Goal: Information Seeking & Learning: Learn about a topic

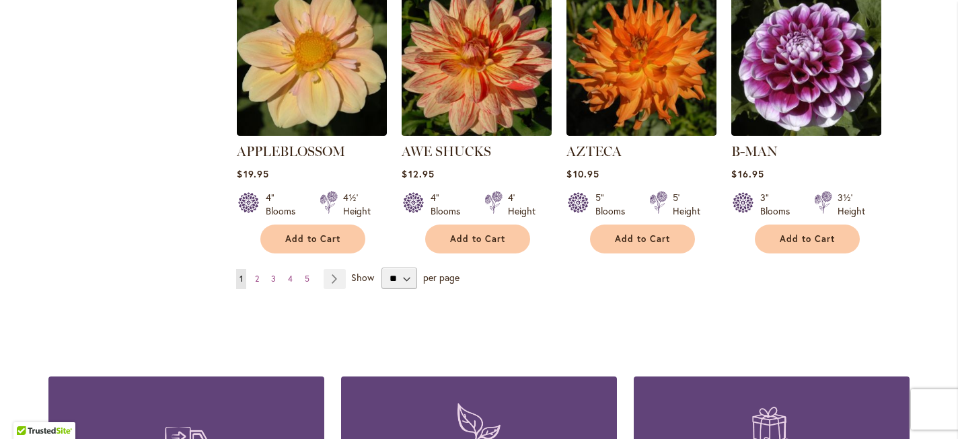
scroll to position [1196, 0]
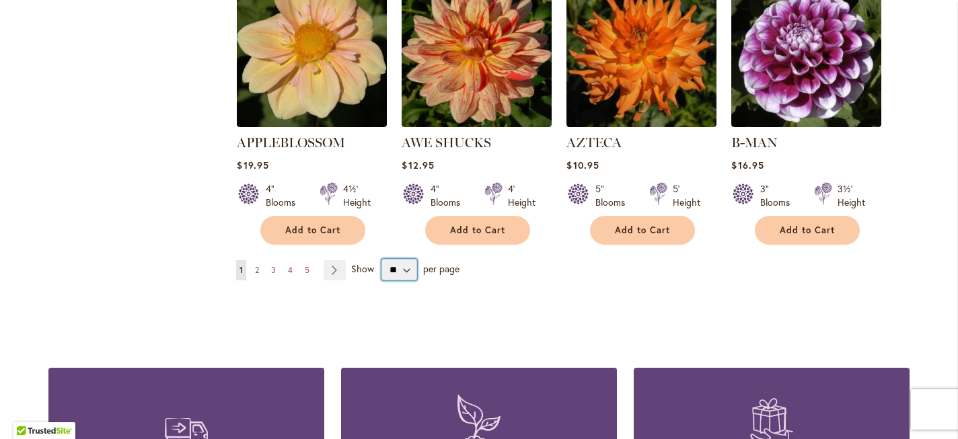
click at [402, 259] on select "** ** ** **" at bounding box center [399, 270] width 36 height 22
select select "**"
click at [381, 259] on select "** ** ** **" at bounding box center [399, 270] width 36 height 22
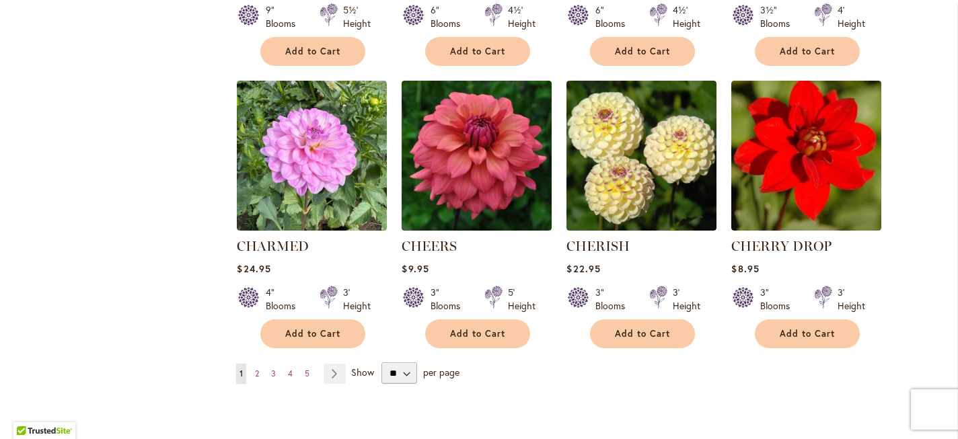
scroll to position [4520, 0]
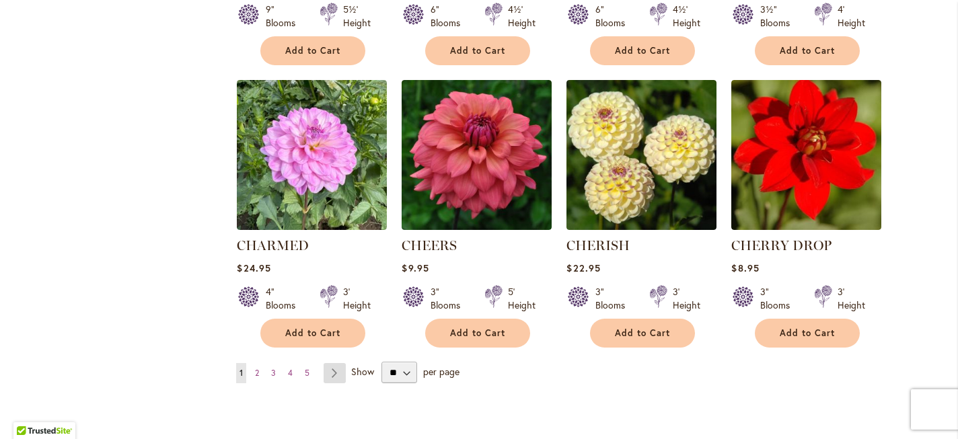
click at [334, 363] on link "Page Next" at bounding box center [334, 373] width 22 height 20
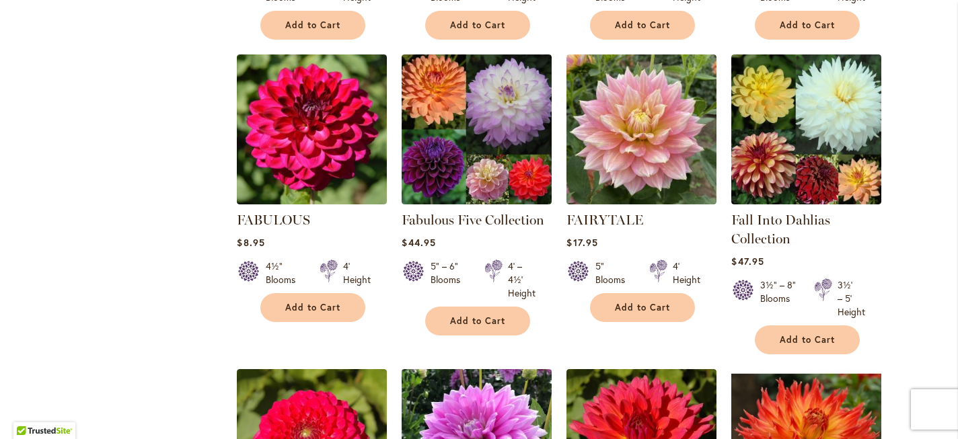
scroll to position [3452, 0]
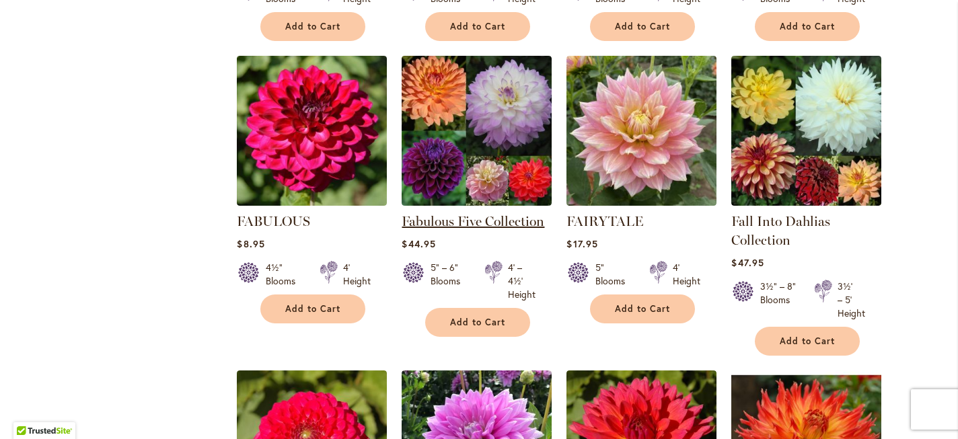
click at [465, 213] on link "Fabulous Five Collection" at bounding box center [472, 221] width 143 height 16
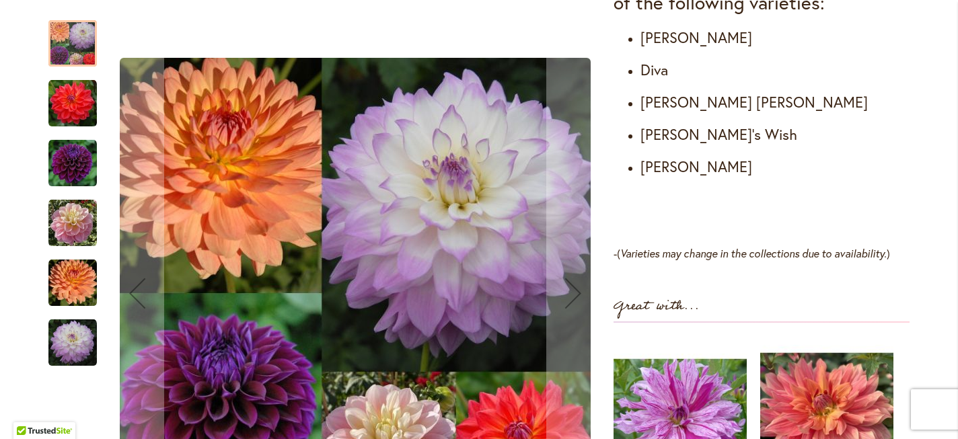
scroll to position [859, 0]
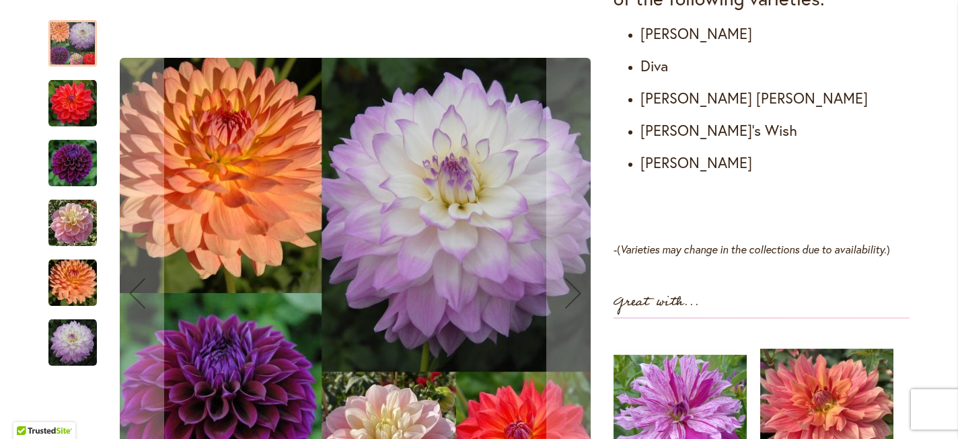
drag, startPoint x: 202, startPoint y: 306, endPoint x: 198, endPoint y: 204, distance: 102.3
click at [198, 204] on img "Fabulous Five Collection" at bounding box center [355, 293] width 471 height 471
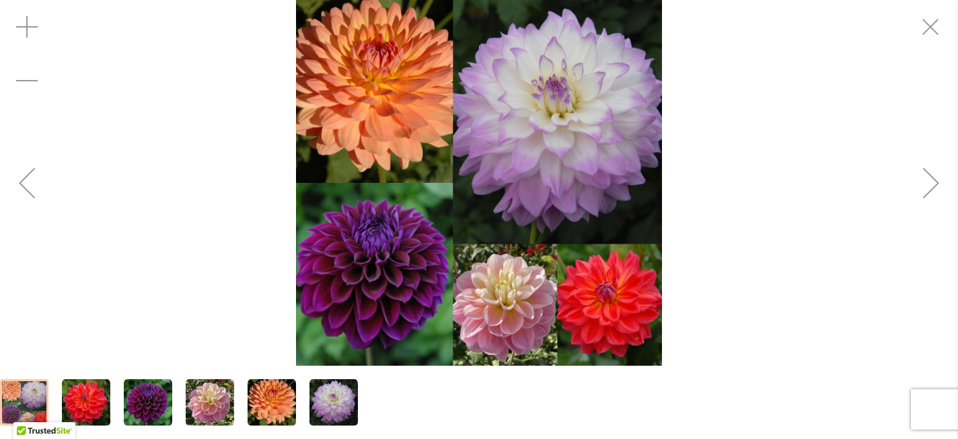
click at [210, 395] on img "GABBIE'S WISH" at bounding box center [210, 403] width 48 height 48
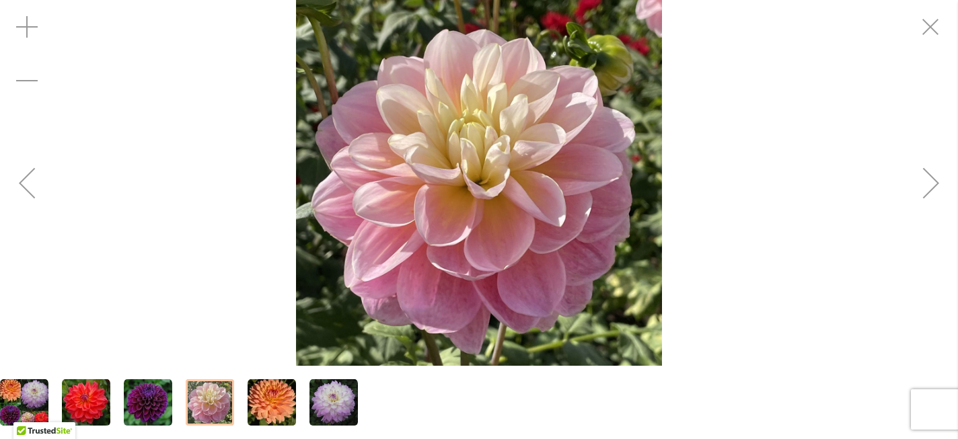
click at [271, 403] on img "GABRIELLE MARIE" at bounding box center [271, 403] width 48 height 48
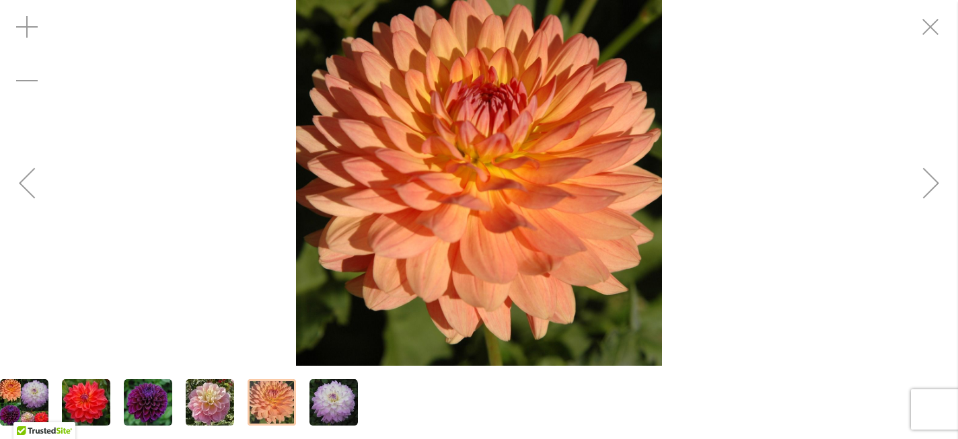
click at [145, 389] on img "DIVA" at bounding box center [148, 403] width 48 height 48
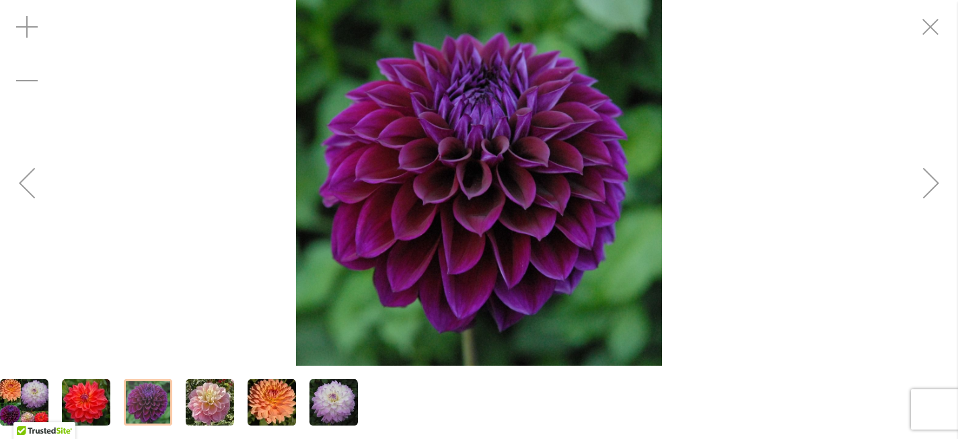
click at [77, 384] on img "COOPER BLAINE" at bounding box center [86, 403] width 48 height 48
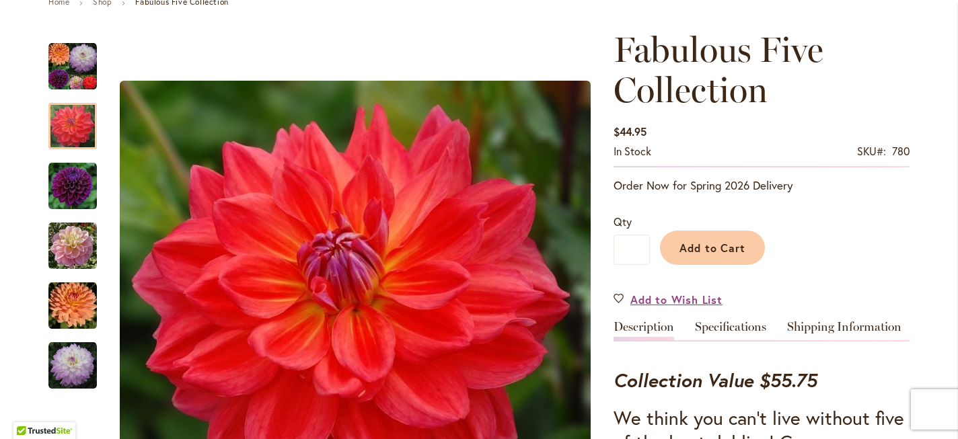
scroll to position [0, 0]
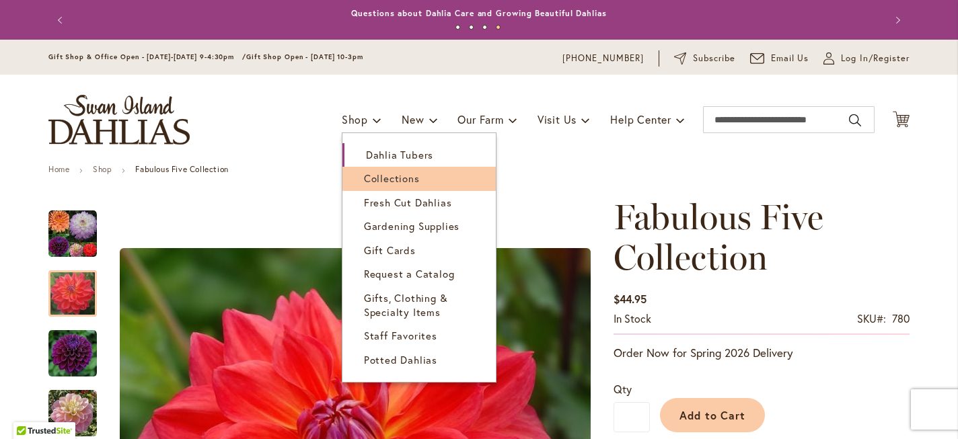
click at [364, 182] on span "Collections" at bounding box center [392, 177] width 56 height 13
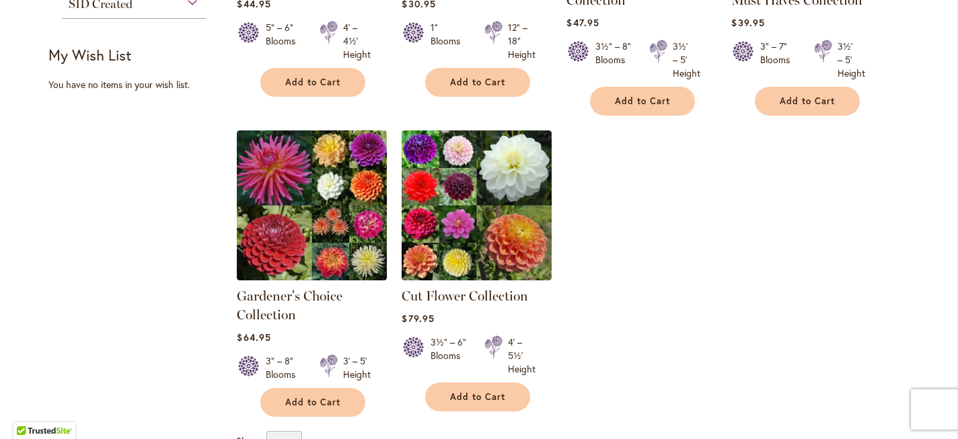
scroll to position [448, 0]
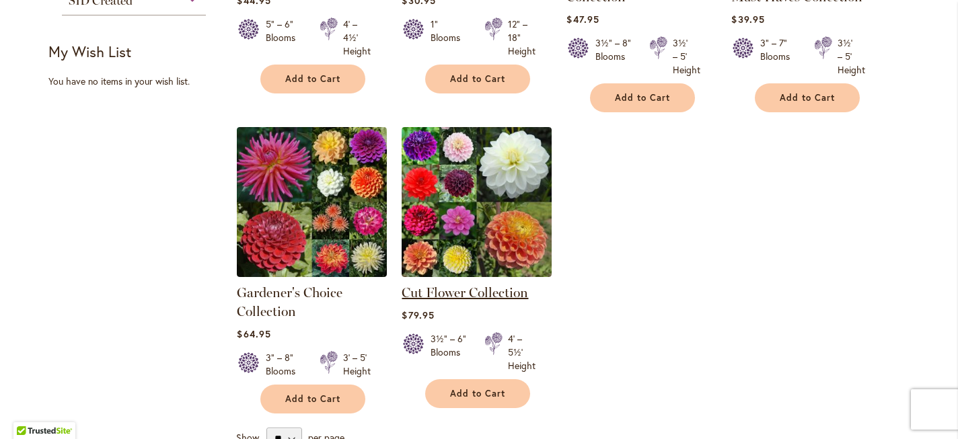
click at [424, 290] on link "Cut Flower Collection" at bounding box center [464, 292] width 126 height 16
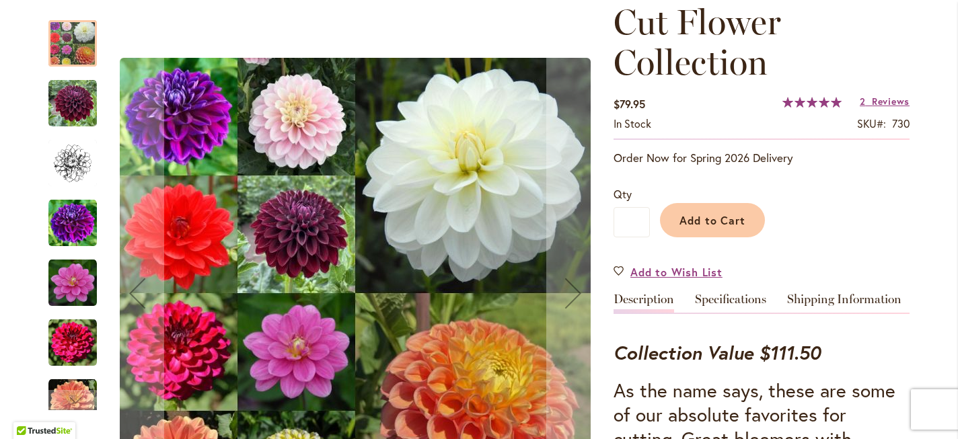
scroll to position [166, 0]
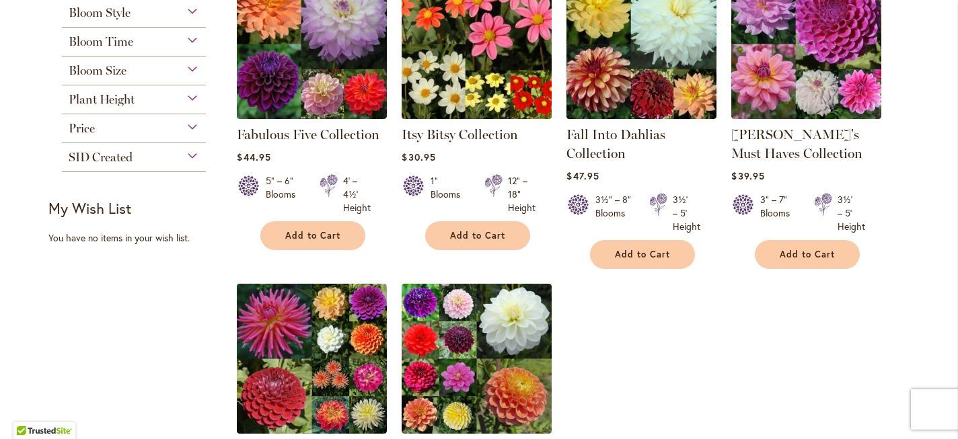
scroll to position [309, 0]
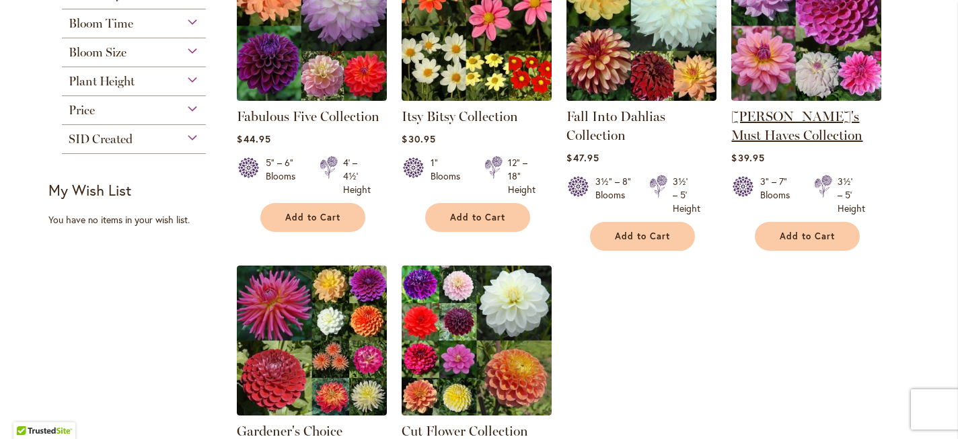
click at [813, 119] on link "Heather's Must Haves Collection" at bounding box center [796, 125] width 131 height 35
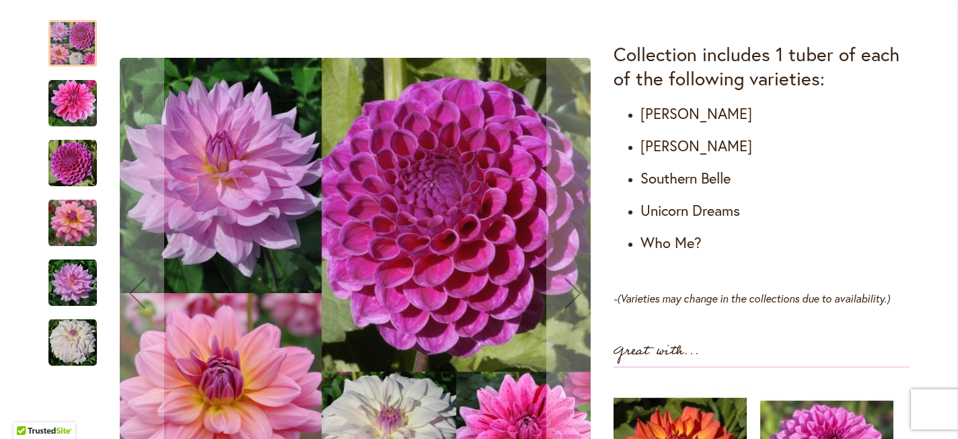
scroll to position [856, 0]
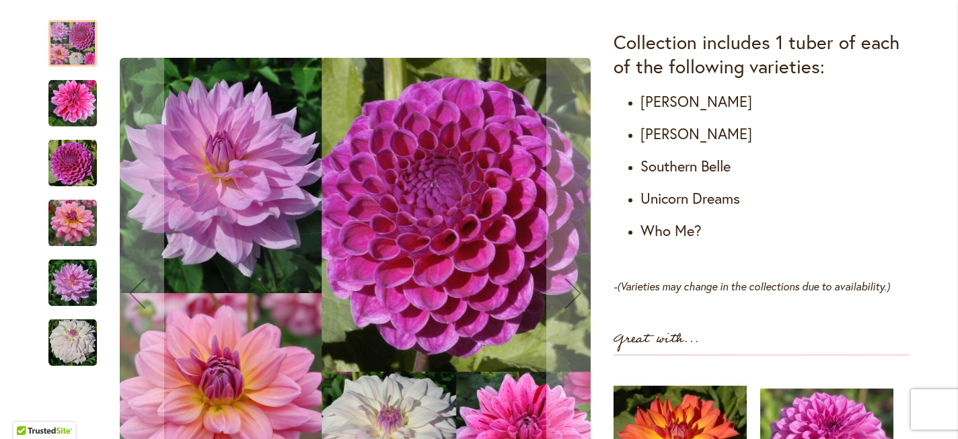
click at [78, 97] on img "CHA CHING" at bounding box center [72, 103] width 48 height 48
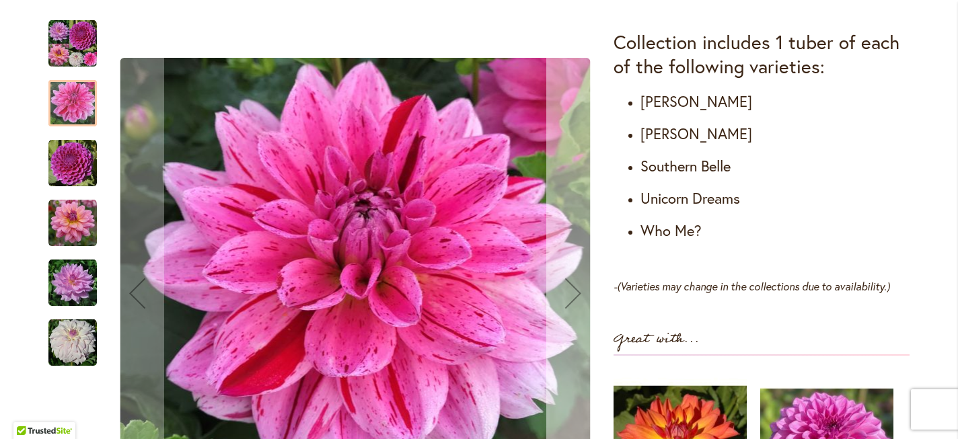
click at [563, 288] on div "Next" at bounding box center [573, 293] width 54 height 54
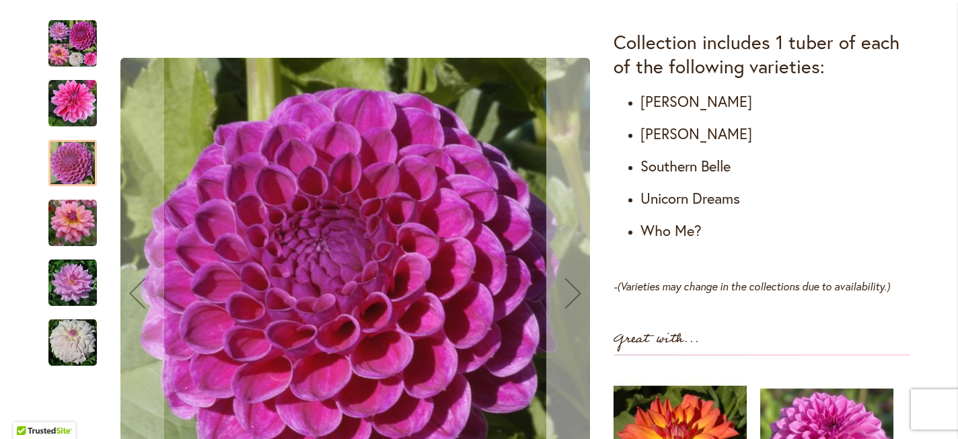
click at [563, 288] on div "Next" at bounding box center [573, 293] width 54 height 54
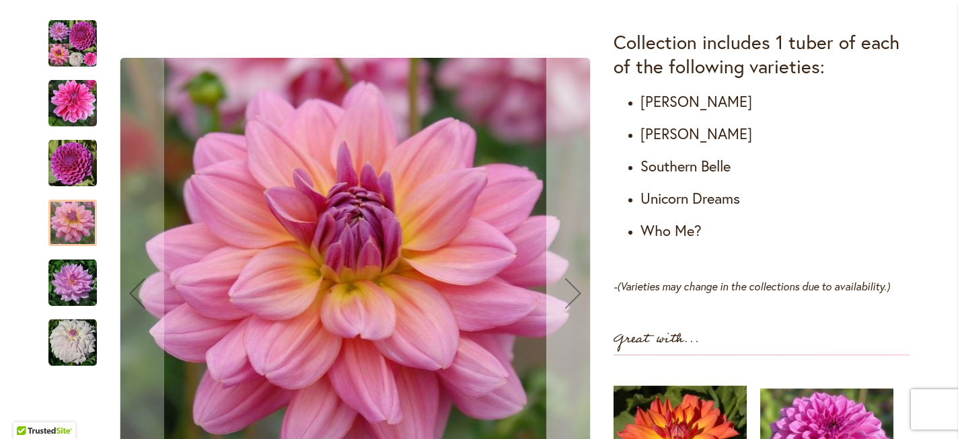
click at [563, 288] on div "Next" at bounding box center [573, 293] width 54 height 54
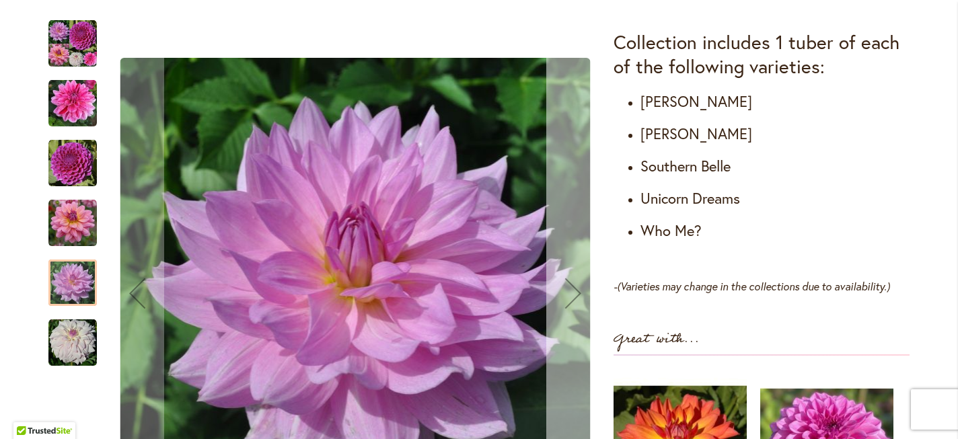
click at [563, 288] on div "Next" at bounding box center [573, 293] width 54 height 54
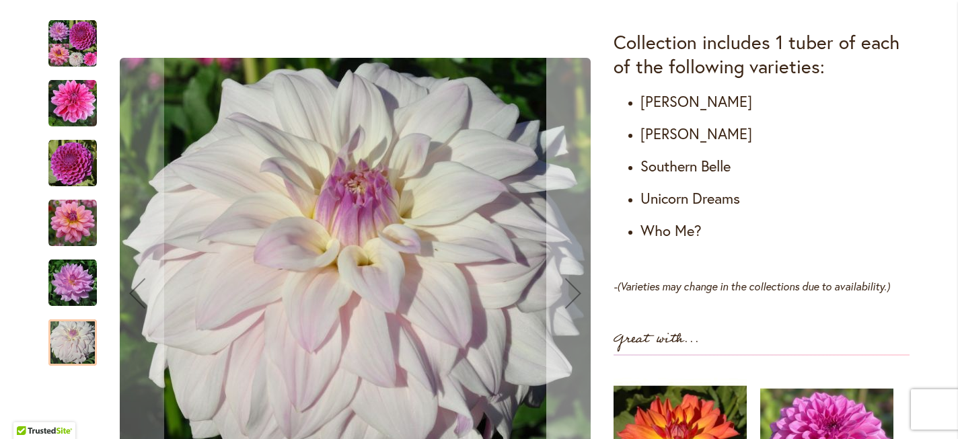
click at [563, 288] on div "Next" at bounding box center [573, 293] width 54 height 54
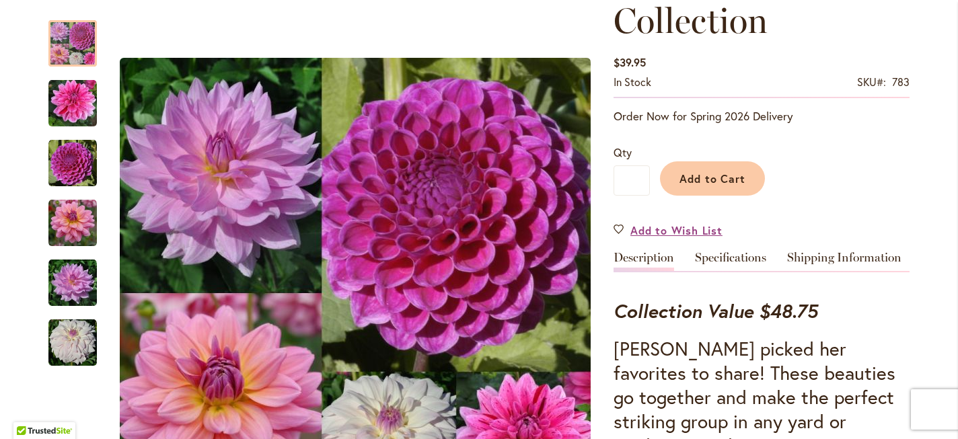
scroll to position [280, 0]
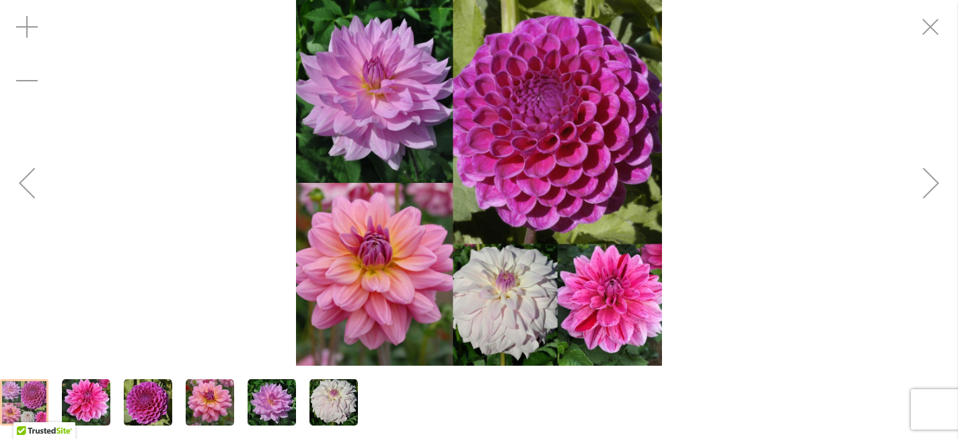
click at [328, 399] on img "WHO ME?" at bounding box center [333, 403] width 48 height 48
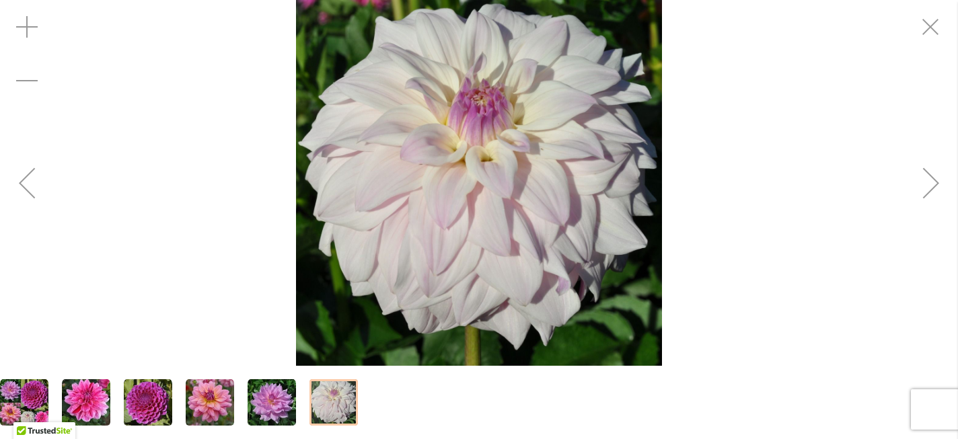
click at [93, 409] on img "CHA CHING" at bounding box center [86, 403] width 48 height 48
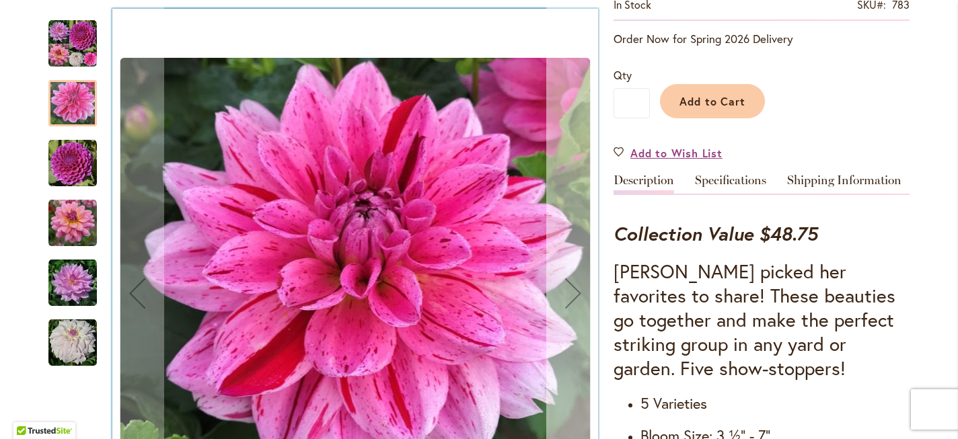
scroll to position [0, 0]
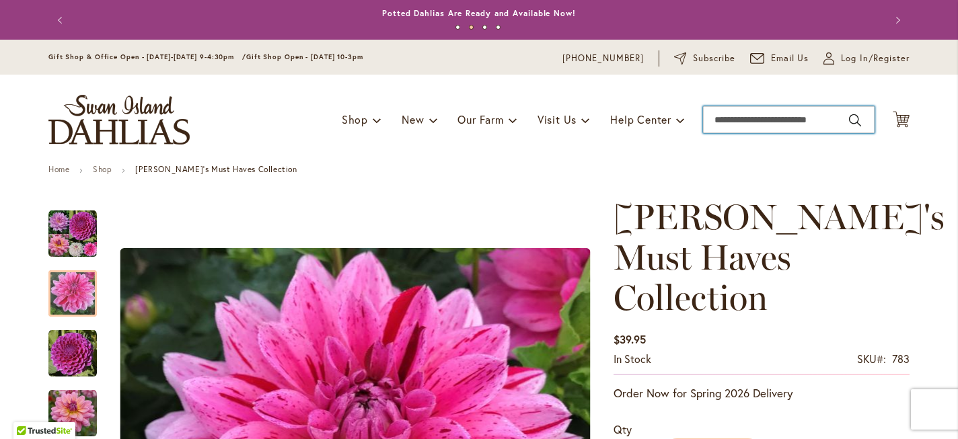
click at [764, 126] on input "Search" at bounding box center [788, 119] width 171 height 27
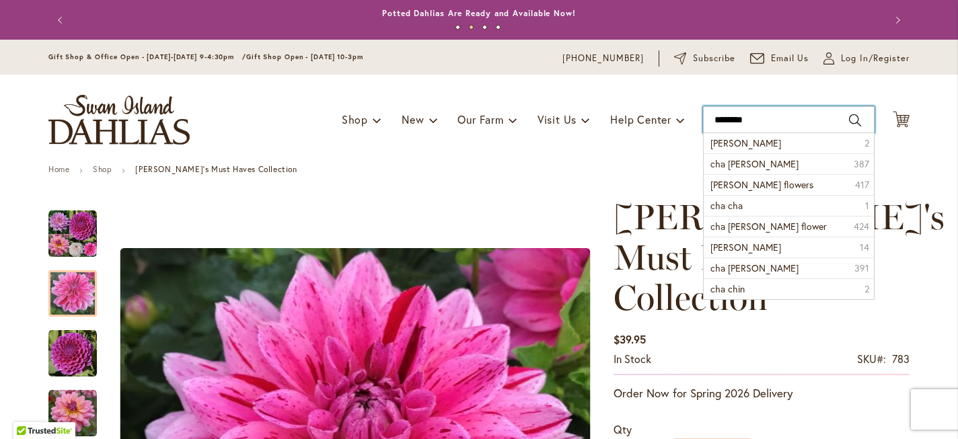
type input "*********"
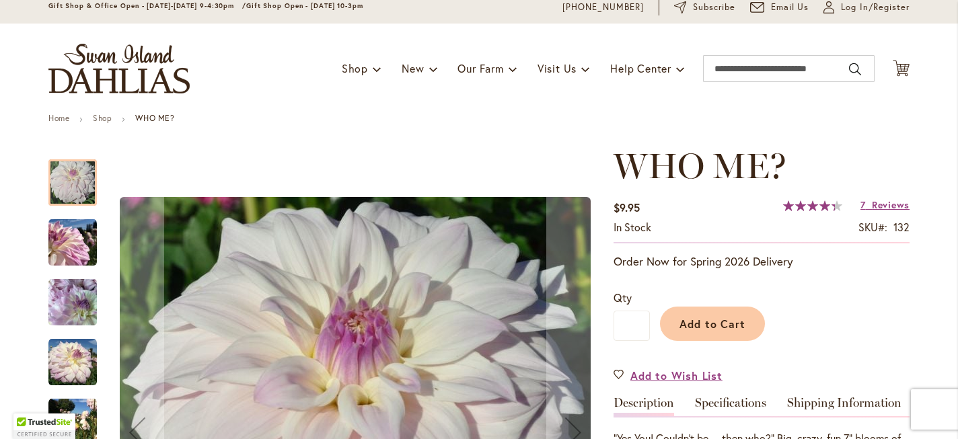
scroll to position [52, 0]
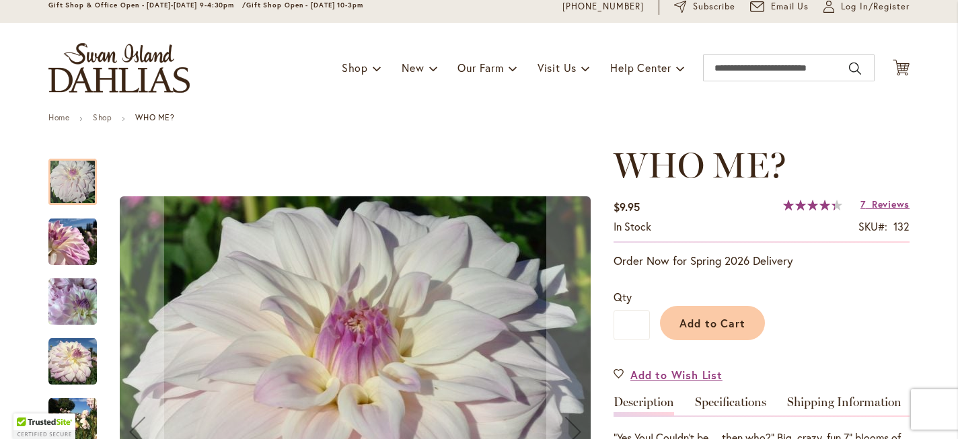
click at [78, 237] on img "Who Me?" at bounding box center [72, 242] width 48 height 48
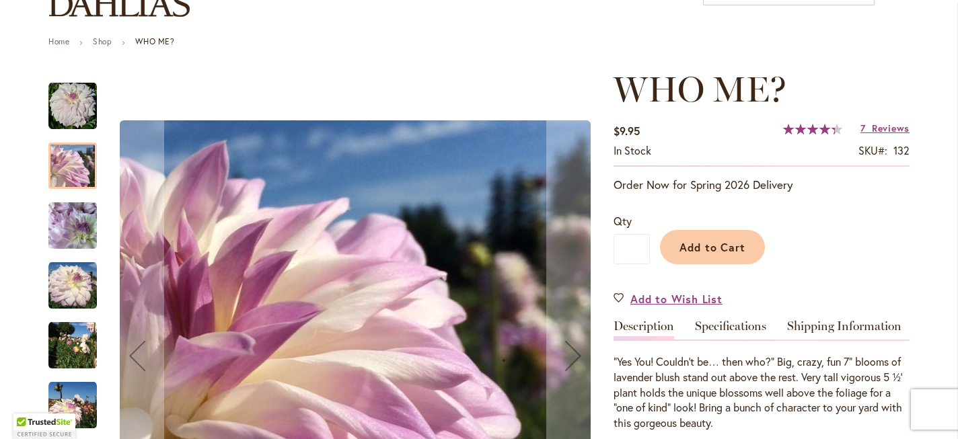
scroll to position [133, 0]
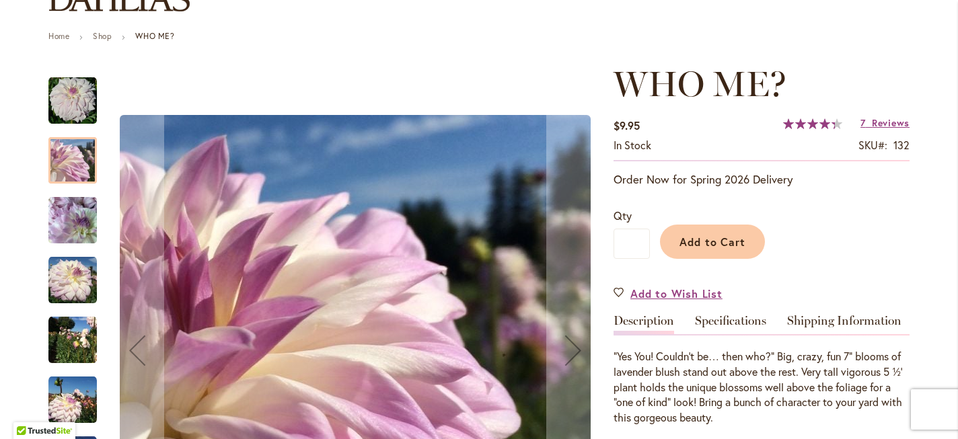
click at [72, 230] on img "Who Me?" at bounding box center [72, 220] width 48 height 65
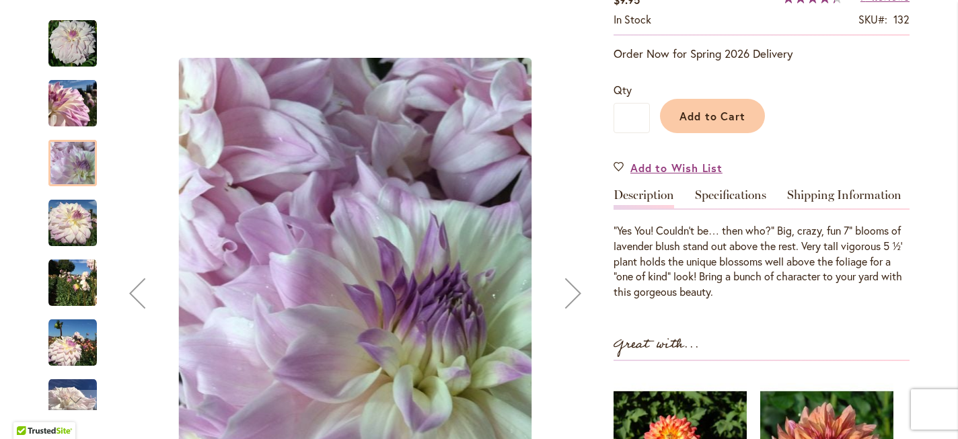
scroll to position [264, 0]
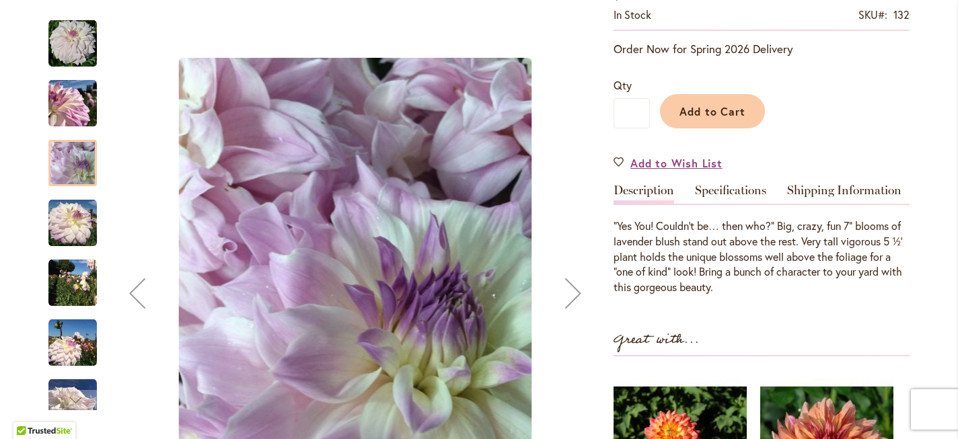
click at [69, 336] on img "Who Me?" at bounding box center [72, 343] width 48 height 48
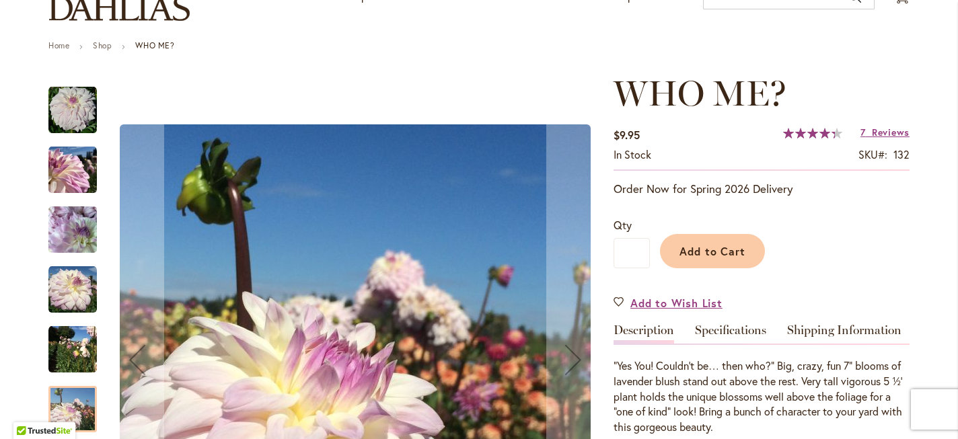
scroll to position [0, 0]
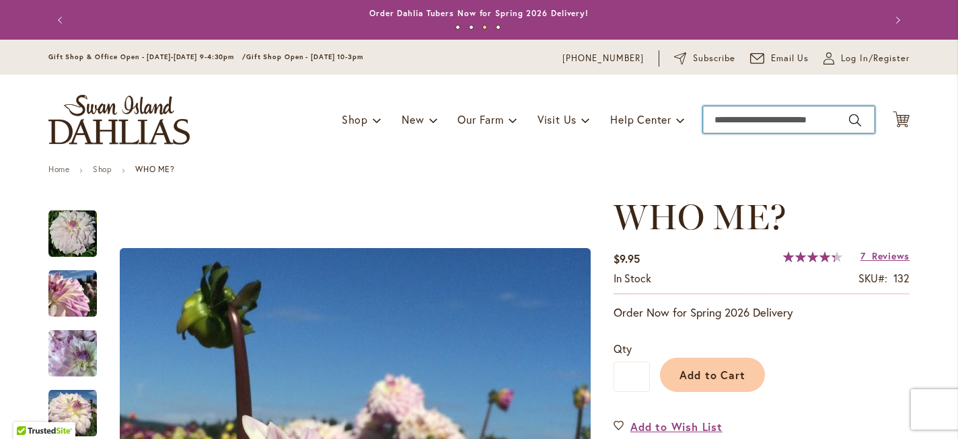
click at [711, 126] on input "Search" at bounding box center [788, 119] width 171 height 27
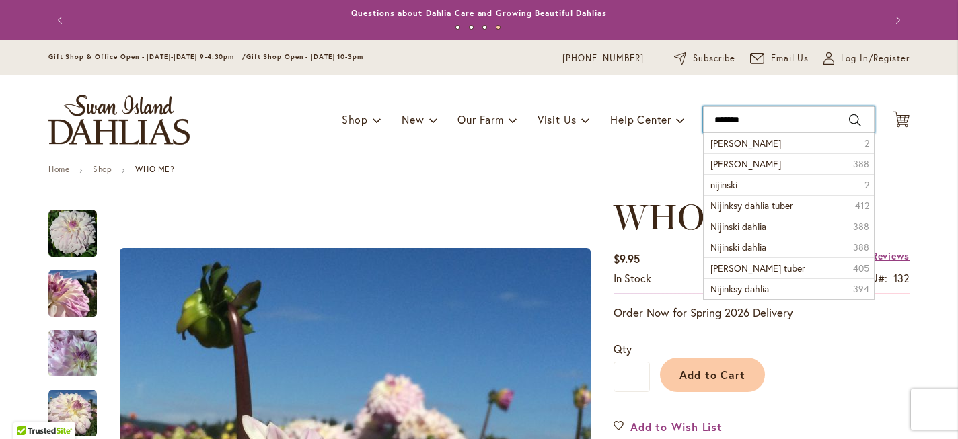
type input "********"
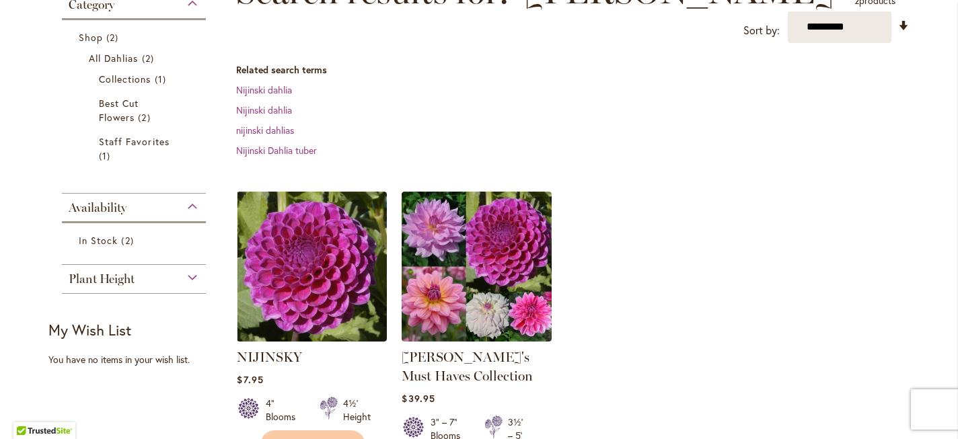
scroll to position [229, 0]
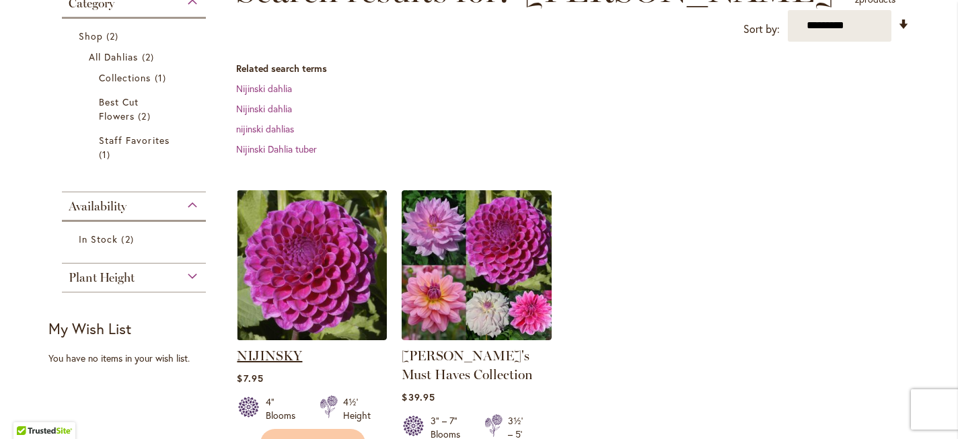
click at [252, 348] on link "NIJINSKY" at bounding box center [269, 356] width 65 height 16
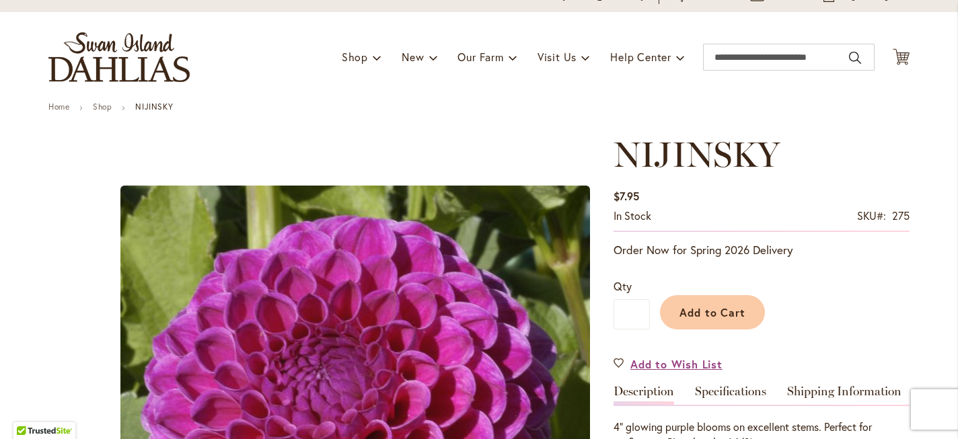
scroll to position [57, 0]
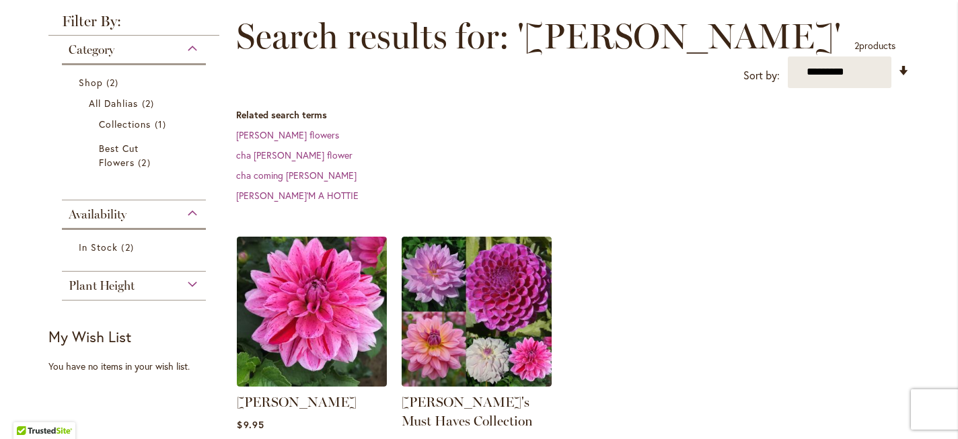
scroll to position [186, 0]
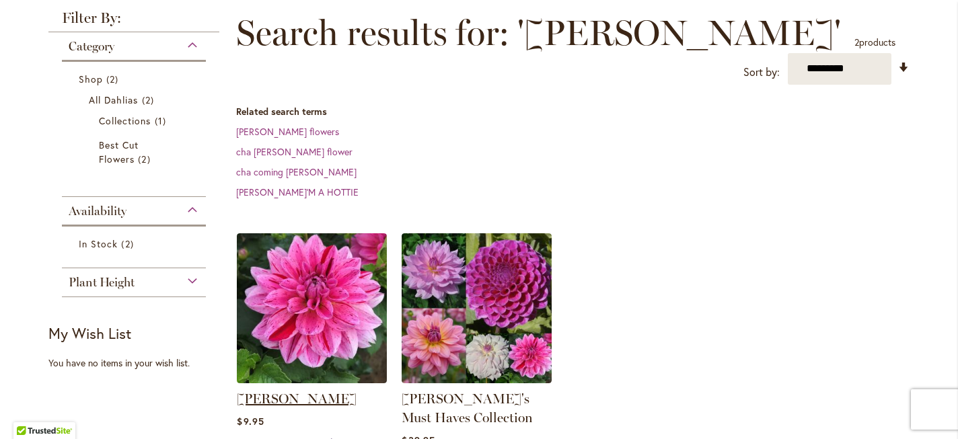
click at [280, 391] on link "[PERSON_NAME]" at bounding box center [297, 399] width 120 height 16
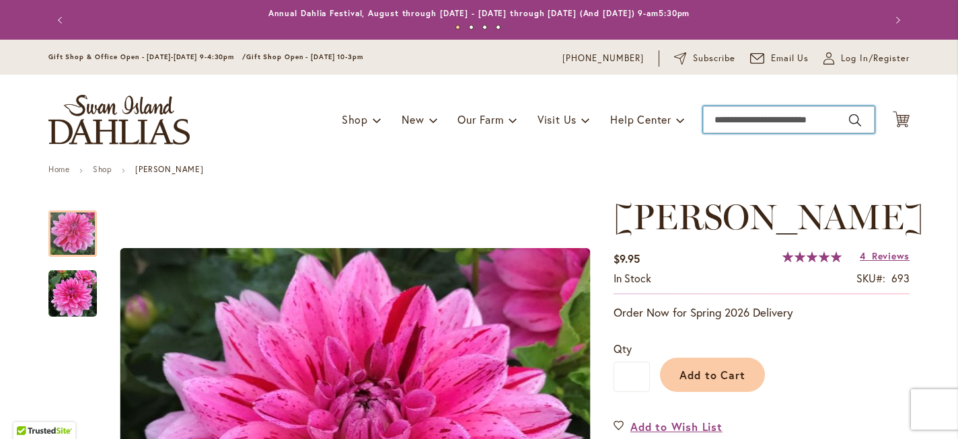
click at [729, 120] on input "Search" at bounding box center [788, 119] width 171 height 27
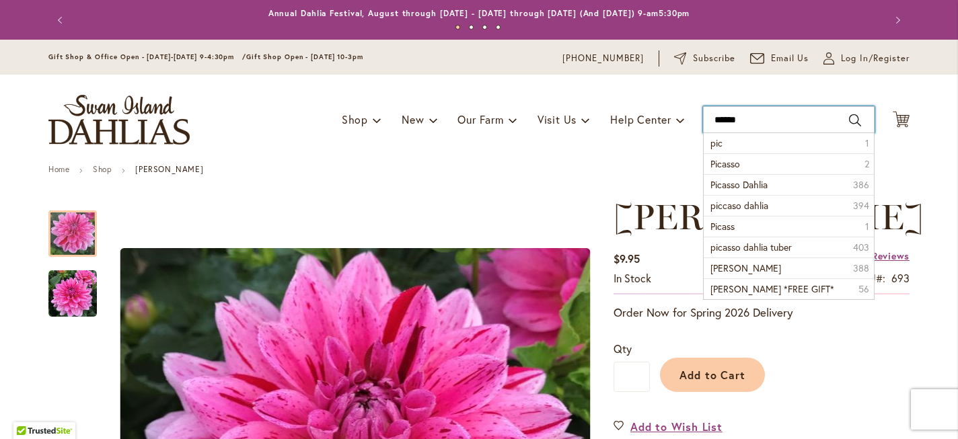
type input "*******"
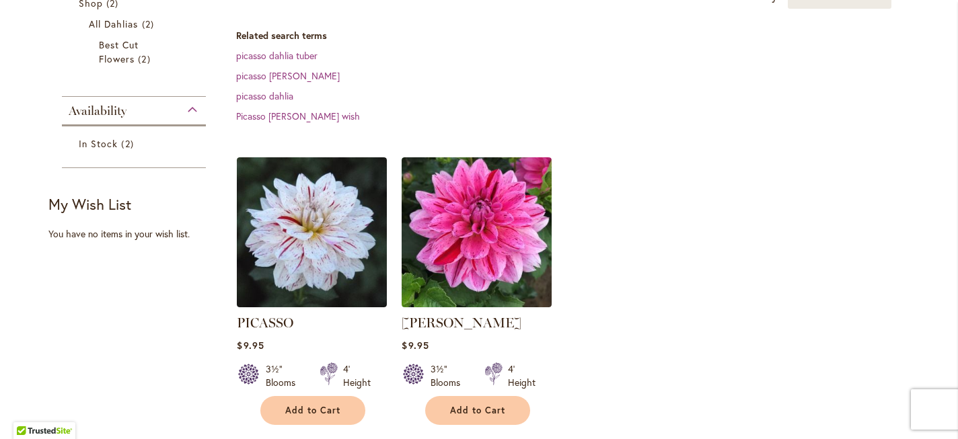
scroll to position [272, 0]
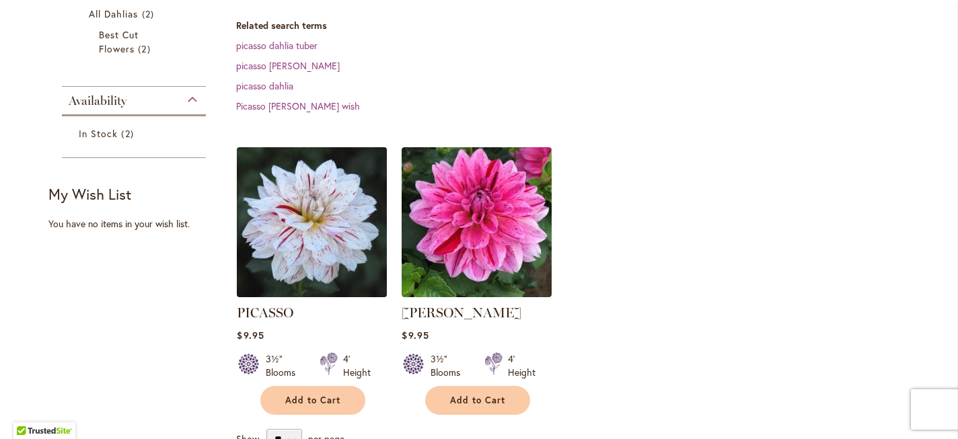
click at [269, 258] on img at bounding box center [311, 221] width 157 height 157
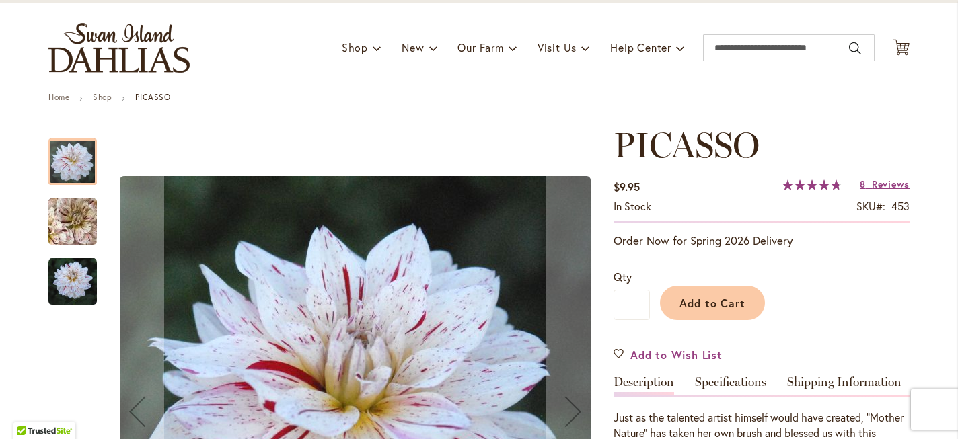
scroll to position [69, 0]
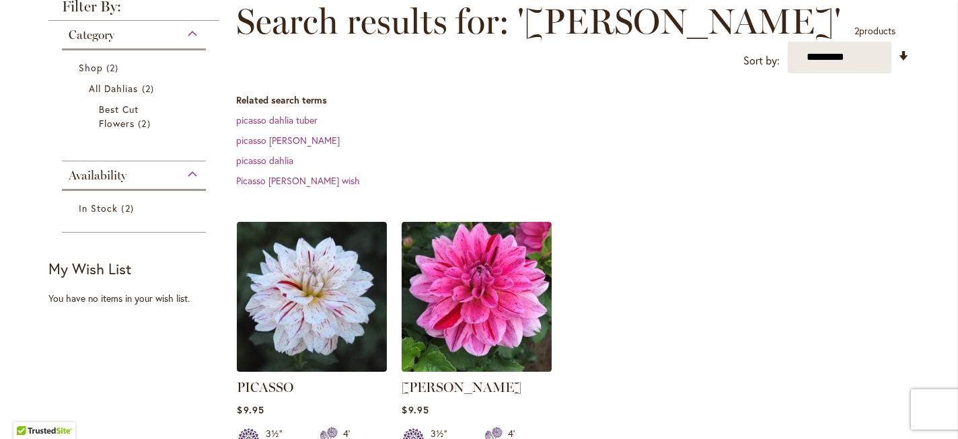
scroll to position [223, 0]
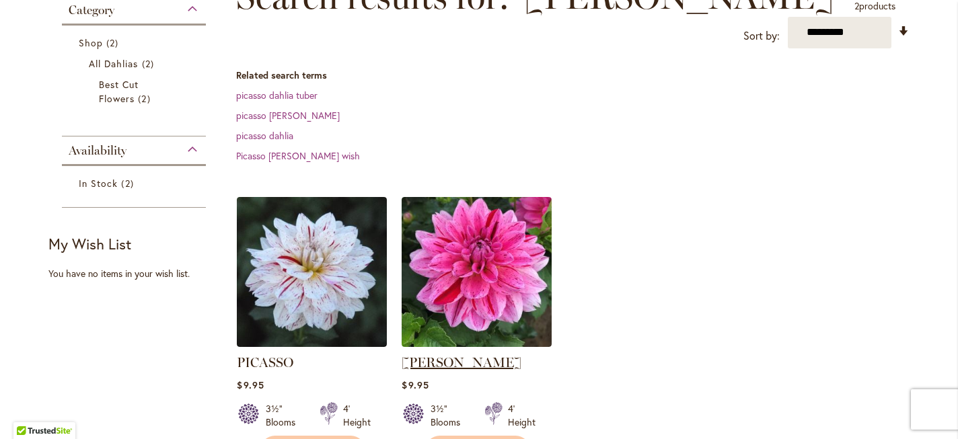
click at [418, 354] on link "[PERSON_NAME]" at bounding box center [461, 362] width 120 height 16
